Goal: Information Seeking & Learning: Understand process/instructions

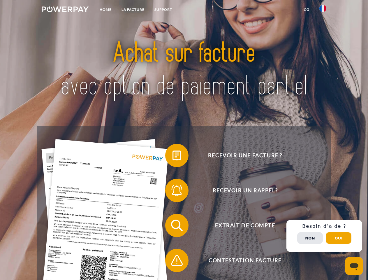
click at [65, 10] on img at bounding box center [65, 9] width 47 height 6
click at [323, 10] on img at bounding box center [322, 8] width 7 height 7
click at [306, 10] on link "CG" at bounding box center [306, 9] width 15 height 10
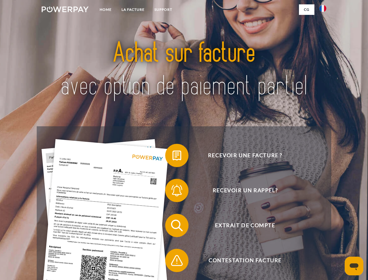
click at [172, 156] on span at bounding box center [168, 155] width 29 height 29
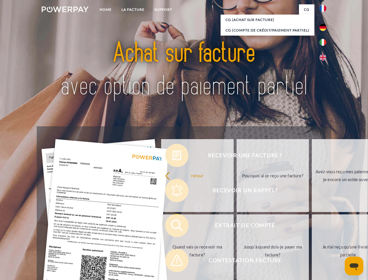
click at [172, 191] on div "Recevoir une facture ? Recevoir un rappel? Extrait de compte retour" at bounding box center [184, 242] width 294 height 233
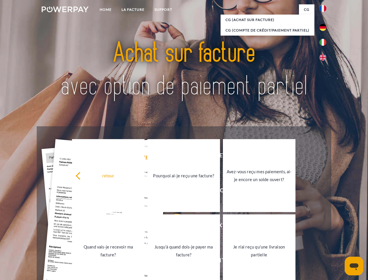
click at [172, 226] on link "Jusqu'à quand dois-je payer ma facture?" at bounding box center [183, 250] width 73 height 73
click at [172, 261] on link "Jusqu'à quand dois-je payer ma facture?" at bounding box center [183, 250] width 73 height 73
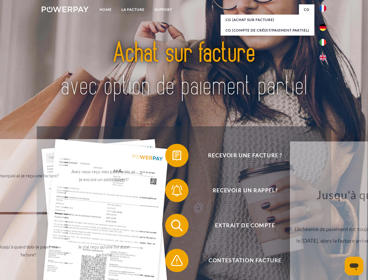
click at [324, 236] on div "Recevoir une facture ? Recevoir un rappel? Extrait de compte retour" at bounding box center [184, 242] width 294 height 233
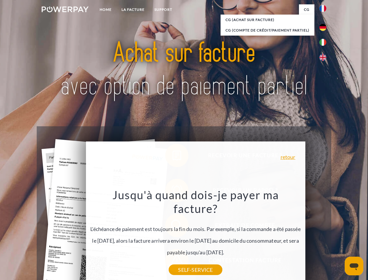
click at [310, 237] on span "Extrait de compte" at bounding box center [245, 225] width 143 height 23
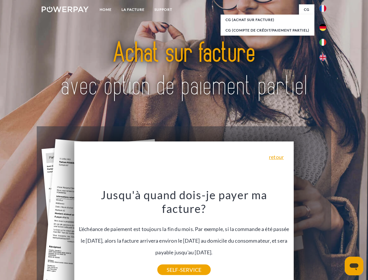
click at [339, 238] on header "Home LA FACTURE Support" at bounding box center [184, 201] width 368 height 402
